Goal: Check status: Check status

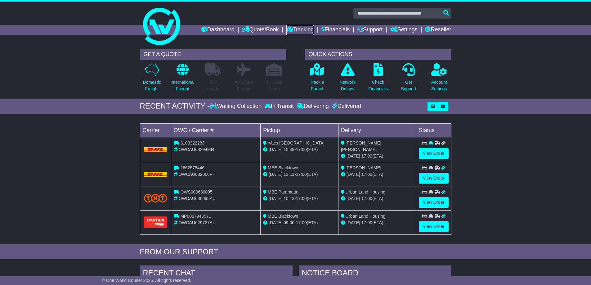
click at [293, 27] on link "Tracking" at bounding box center [299, 30] width 27 height 11
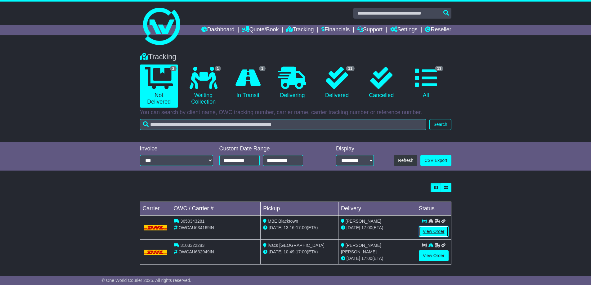
click at [438, 228] on link "View Order" at bounding box center [434, 231] width 30 height 11
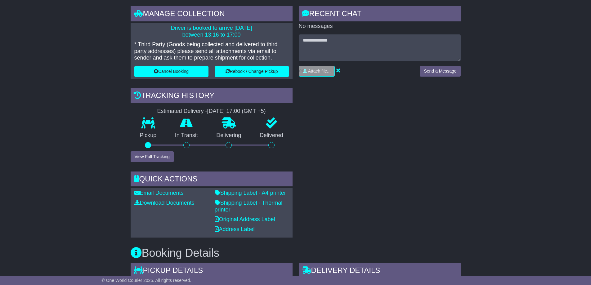
scroll to position [132, 0]
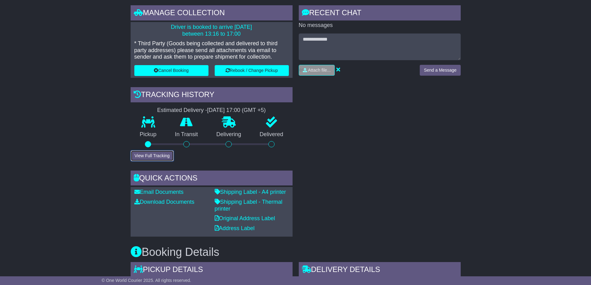
click at [153, 157] on button "View Full Tracking" at bounding box center [152, 155] width 43 height 11
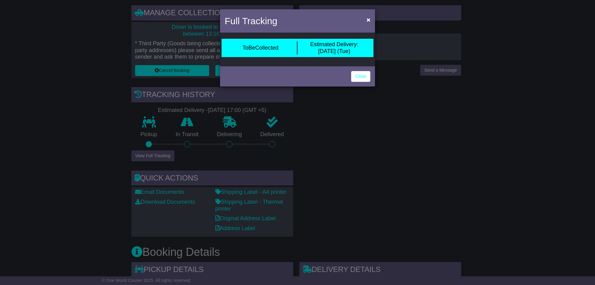
drag, startPoint x: 341, startPoint y: 140, endPoint x: 267, endPoint y: 154, distance: 75.6
click at [339, 140] on div "Full Tracking × ToBeCollected Estimated Delivery: 19 Aug (Tue) Close" at bounding box center [297, 142] width 595 height 285
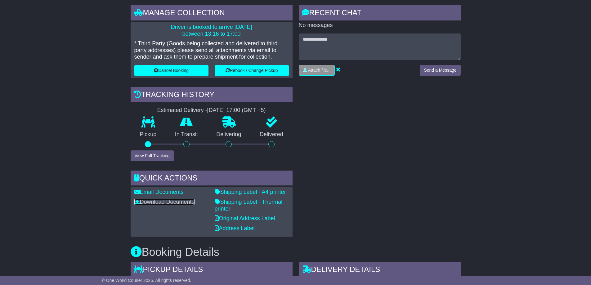
click at [155, 201] on link "Download Documents" at bounding box center [164, 202] width 60 height 6
